Goal: Participate in discussion: Engage in conversation with other users on a specific topic

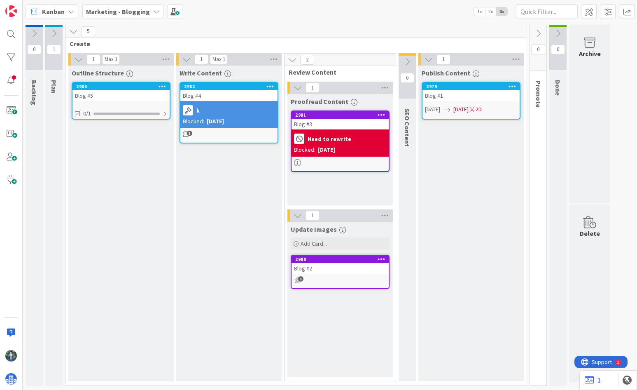
click at [264, 106] on div "k" at bounding box center [229, 110] width 92 height 14
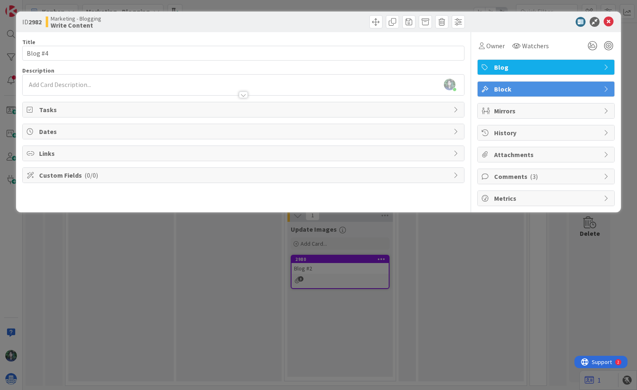
click at [515, 182] on div "Comments ( 3 )" at bounding box center [546, 176] width 137 height 15
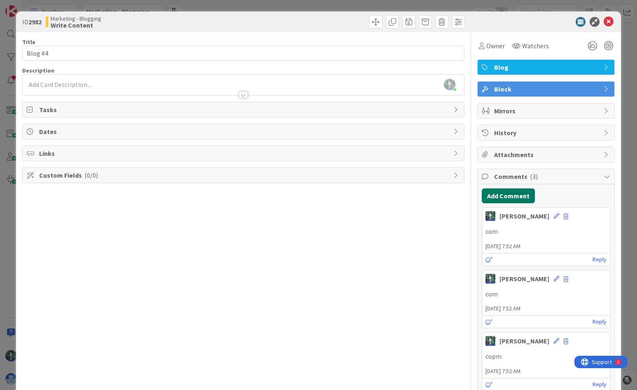
click at [520, 198] on button "Add Comment" at bounding box center [508, 195] width 53 height 15
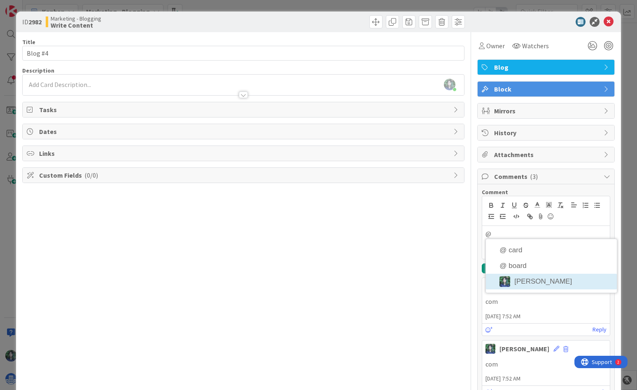
click at [520, 281] on li "[PERSON_NAME]" at bounding box center [551, 281] width 131 height 16
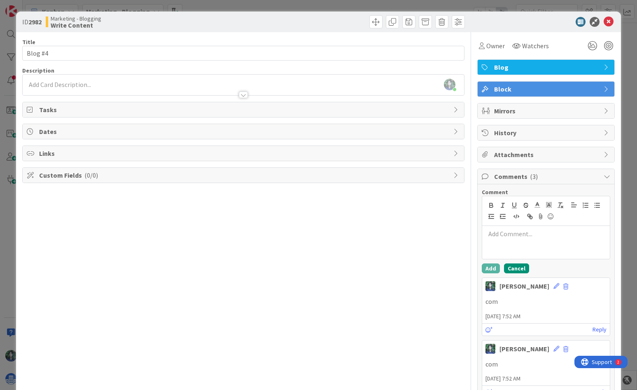
click at [510, 264] on button "Cancel" at bounding box center [516, 268] width 25 height 10
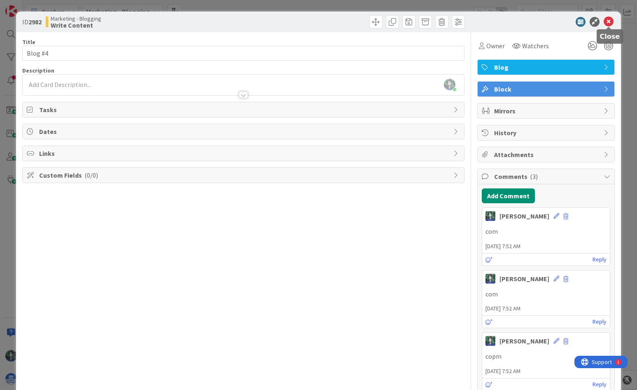
click at [609, 21] on icon at bounding box center [609, 22] width 10 height 10
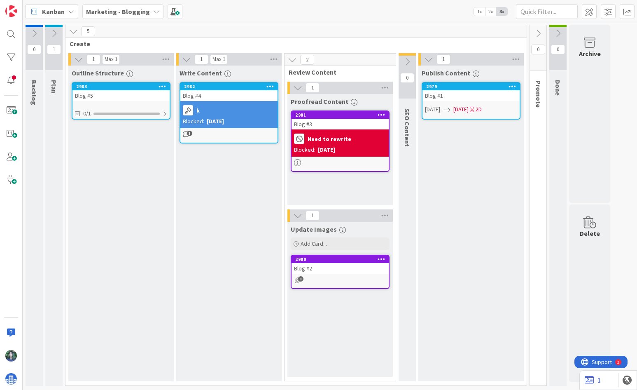
click at [35, 18] on div "Kanban" at bounding box center [51, 11] width 53 height 15
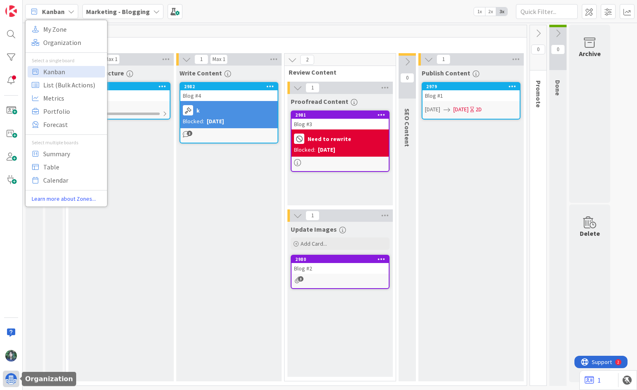
click at [12, 375] on img at bounding box center [11, 379] width 12 height 12
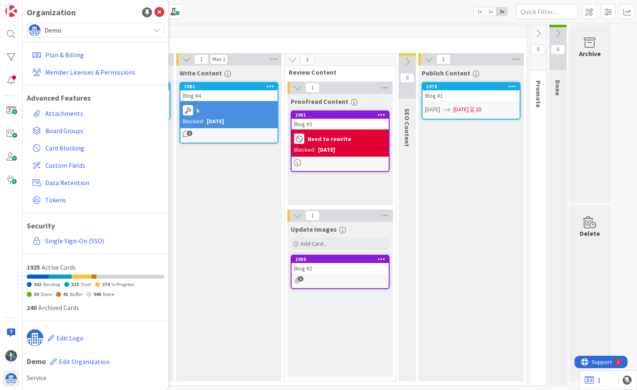
click at [93, 27] on span "Demo" at bounding box center [94, 30] width 101 height 12
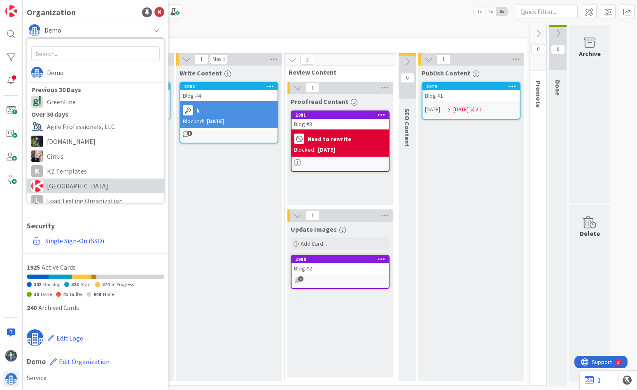
click at [100, 189] on span "[GEOGRAPHIC_DATA]" at bounding box center [103, 186] width 113 height 12
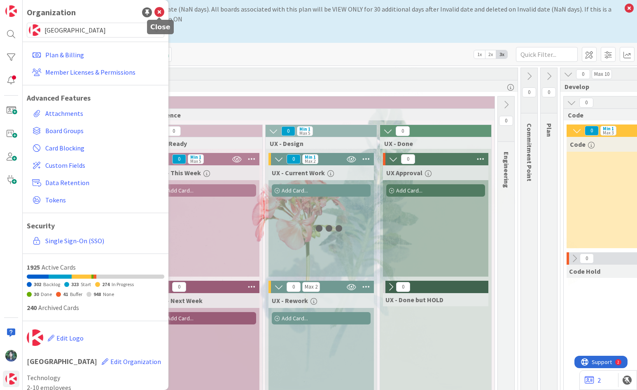
click at [159, 14] on icon at bounding box center [159, 12] width 10 height 10
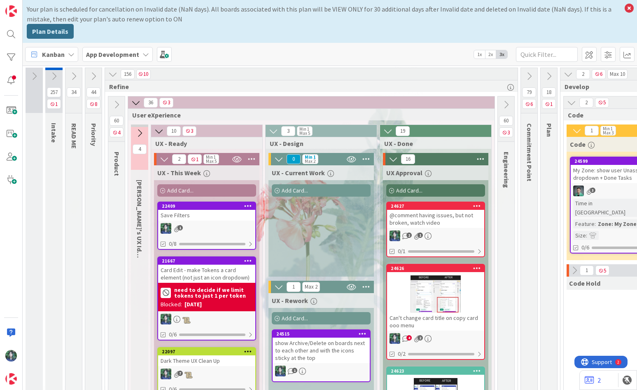
click at [431, 237] on icon at bounding box center [428, 235] width 7 height 7
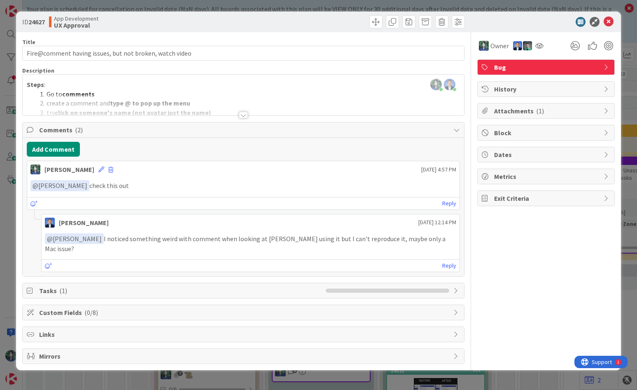
type input "Firefox ONLY: @comment having issues, but not broken, watch video"
